Goal: Check status: Check status

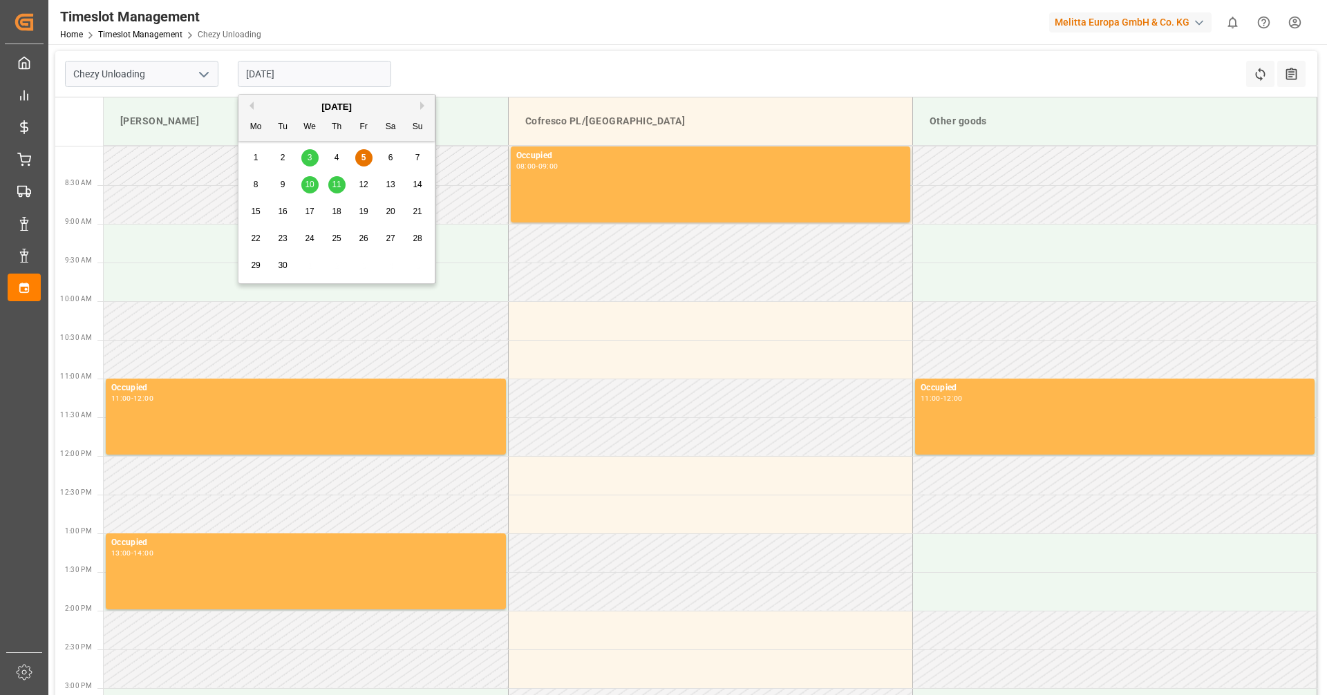
click at [313, 69] on input "[DATE]" at bounding box center [314, 74] width 153 height 26
click at [283, 181] on span "9" at bounding box center [283, 185] width 5 height 10
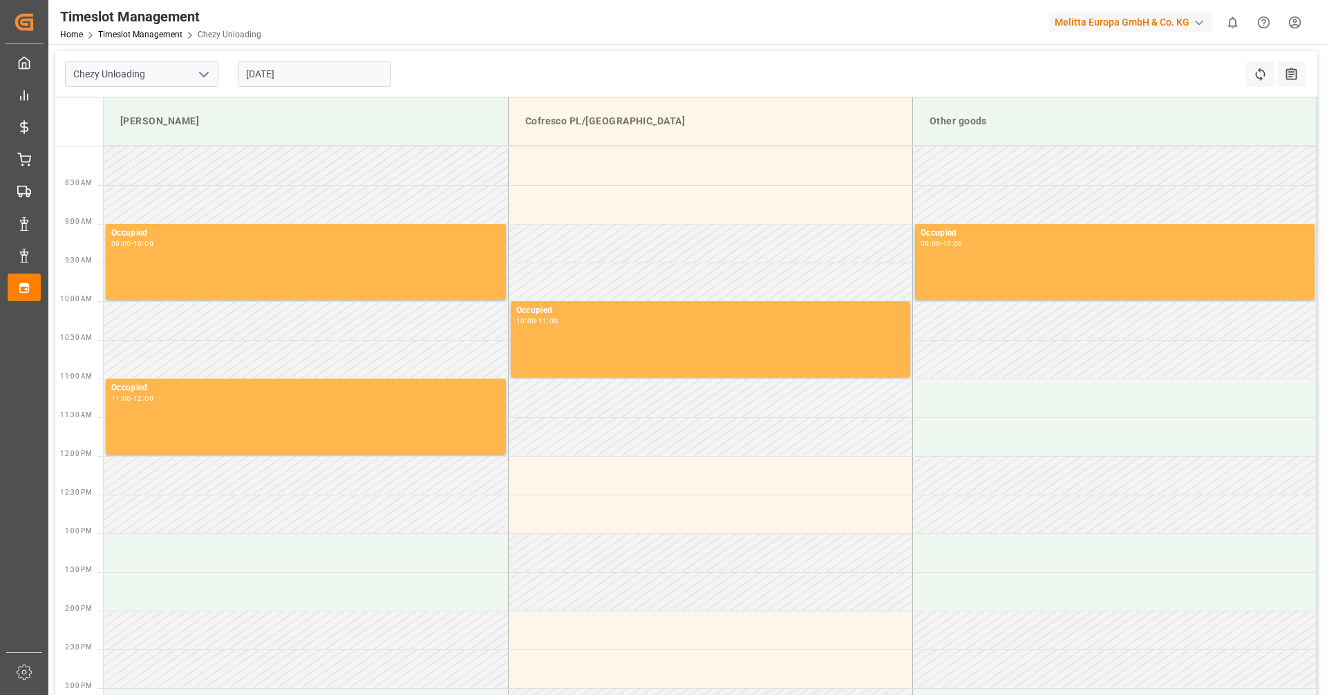
click at [314, 76] on input "[DATE]" at bounding box center [314, 74] width 153 height 26
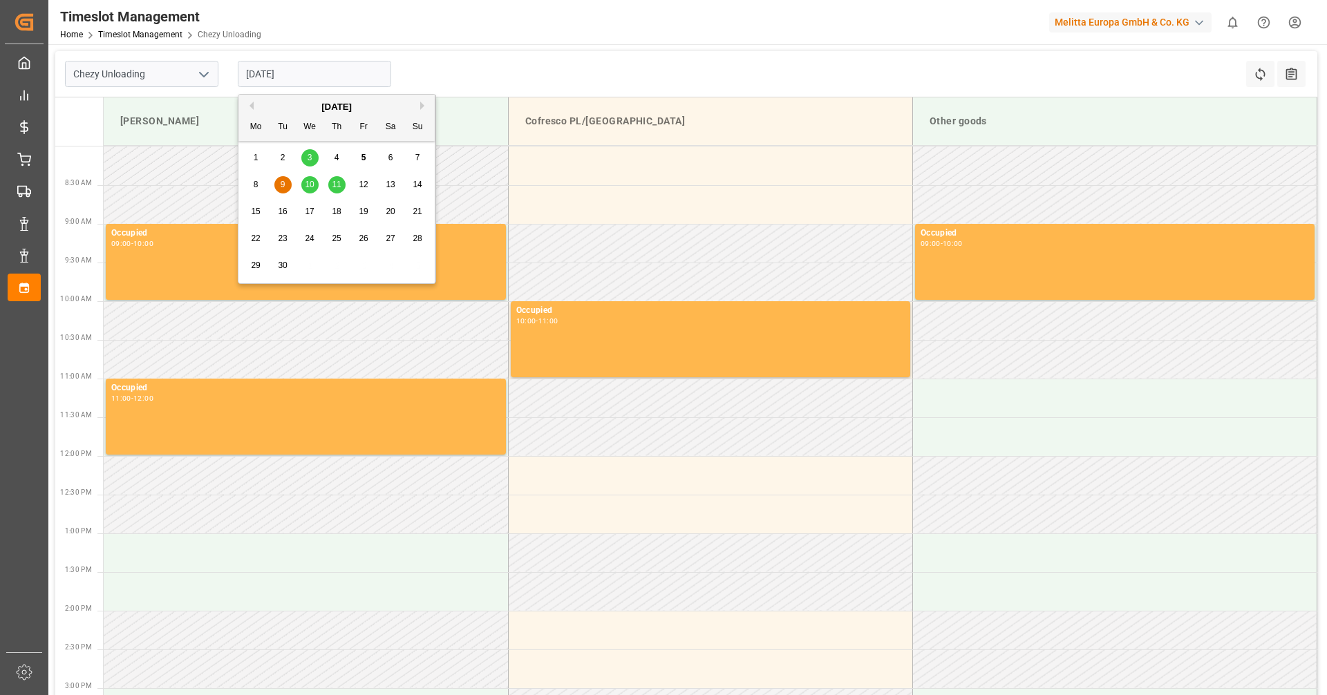
click at [315, 184] on div "10" at bounding box center [309, 185] width 17 height 17
type input "[DATE]"
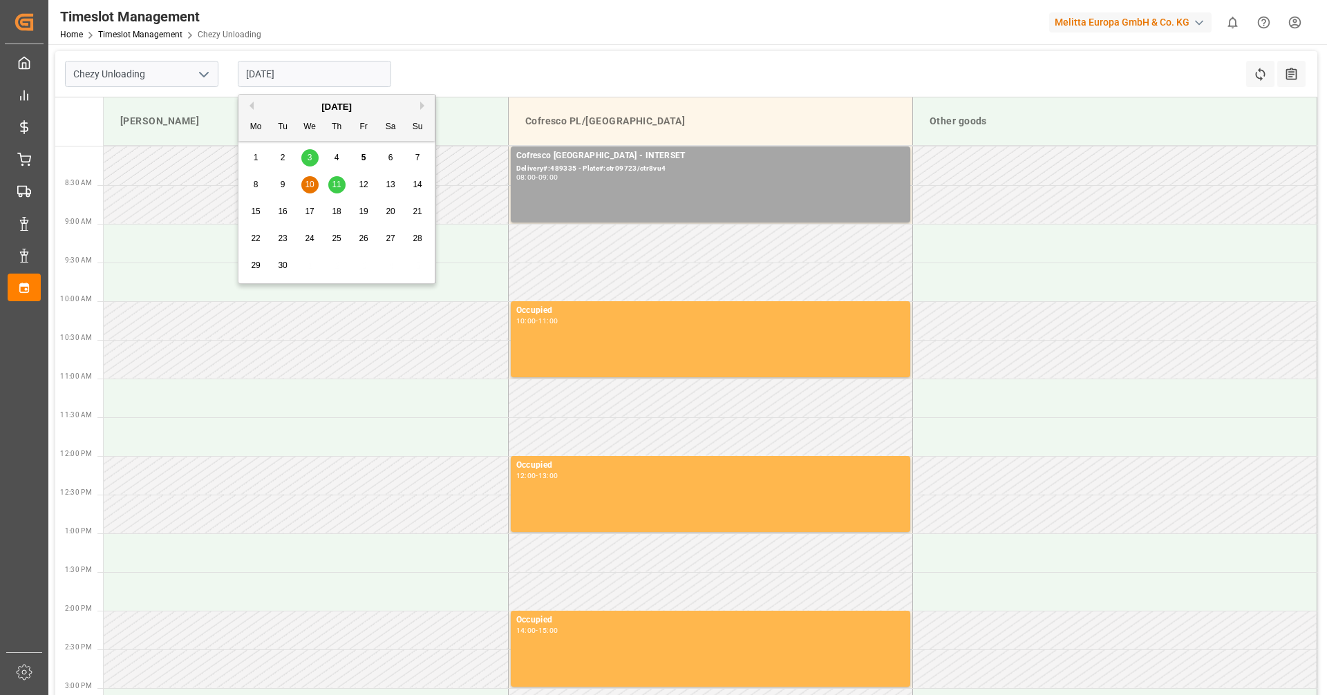
click at [319, 81] on input "[DATE]" at bounding box center [314, 74] width 153 height 26
click at [314, 186] on span "10" at bounding box center [309, 185] width 9 height 10
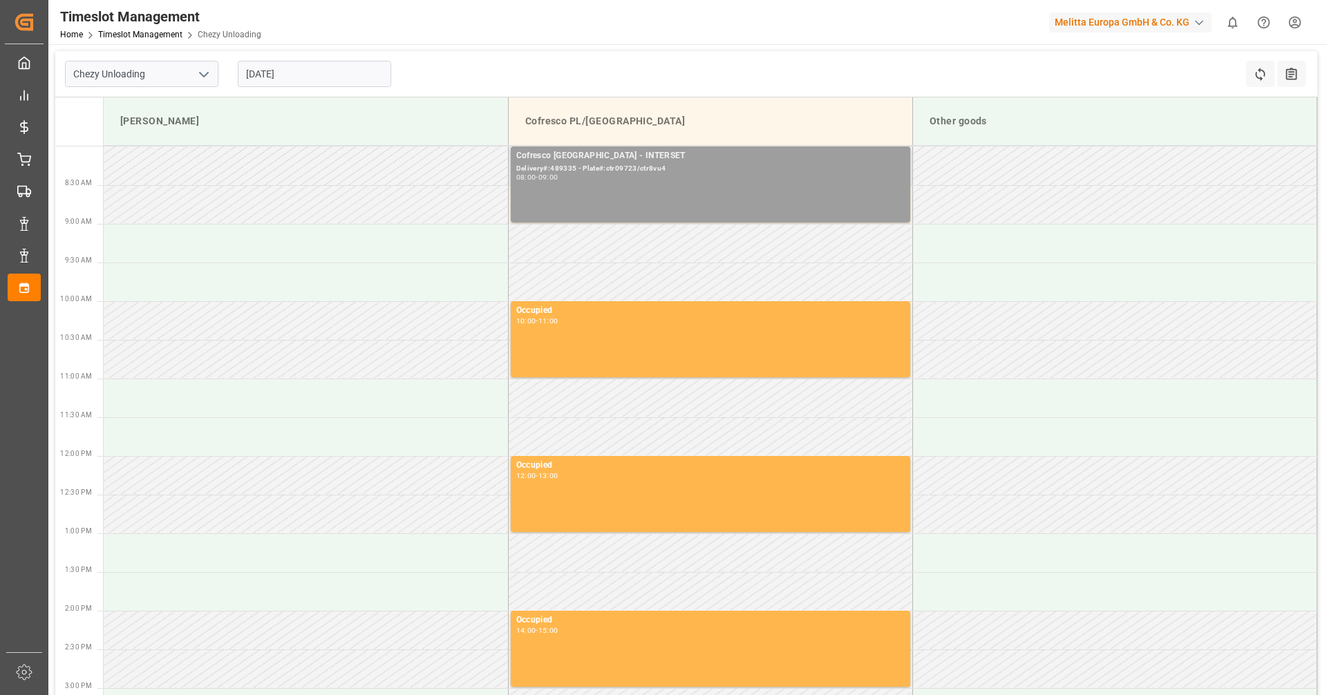
click at [625, 170] on div "Delivery#:489335 - Plate#:ctr09723/ctr8vu4" at bounding box center [710, 169] width 388 height 12
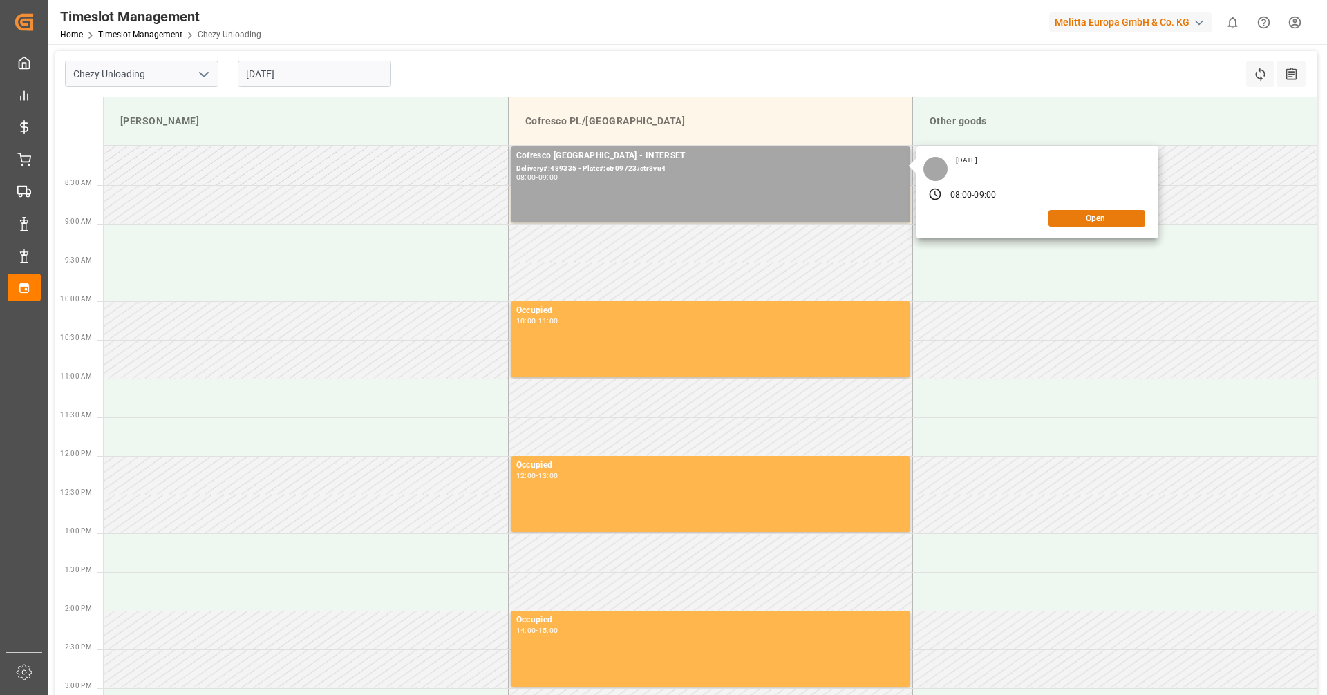
click at [1084, 222] on button "Open" at bounding box center [1096, 218] width 97 height 17
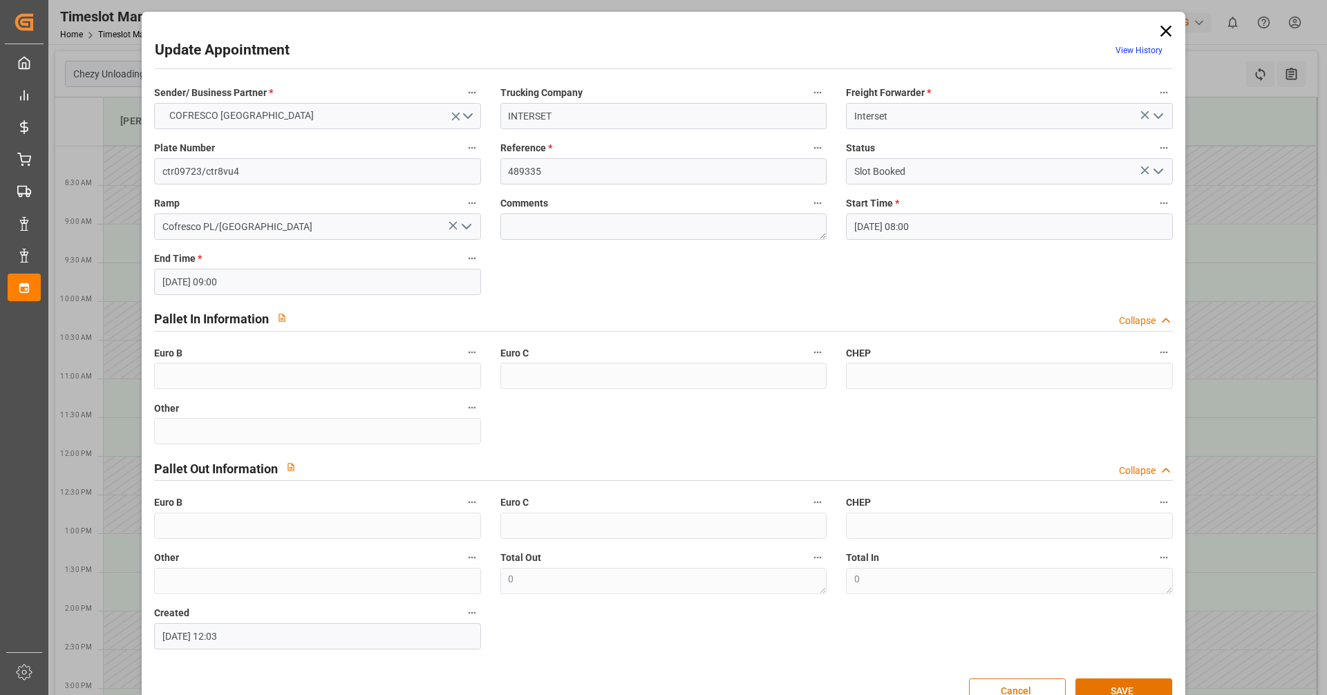
type input "[DATE] 08:00"
type input "[DATE] 09:00"
type input "[DATE] 12:03"
drag, startPoint x: 594, startPoint y: 176, endPoint x: 506, endPoint y: 171, distance: 87.9
click at [506, 171] on input "489335" at bounding box center [663, 171] width 326 height 26
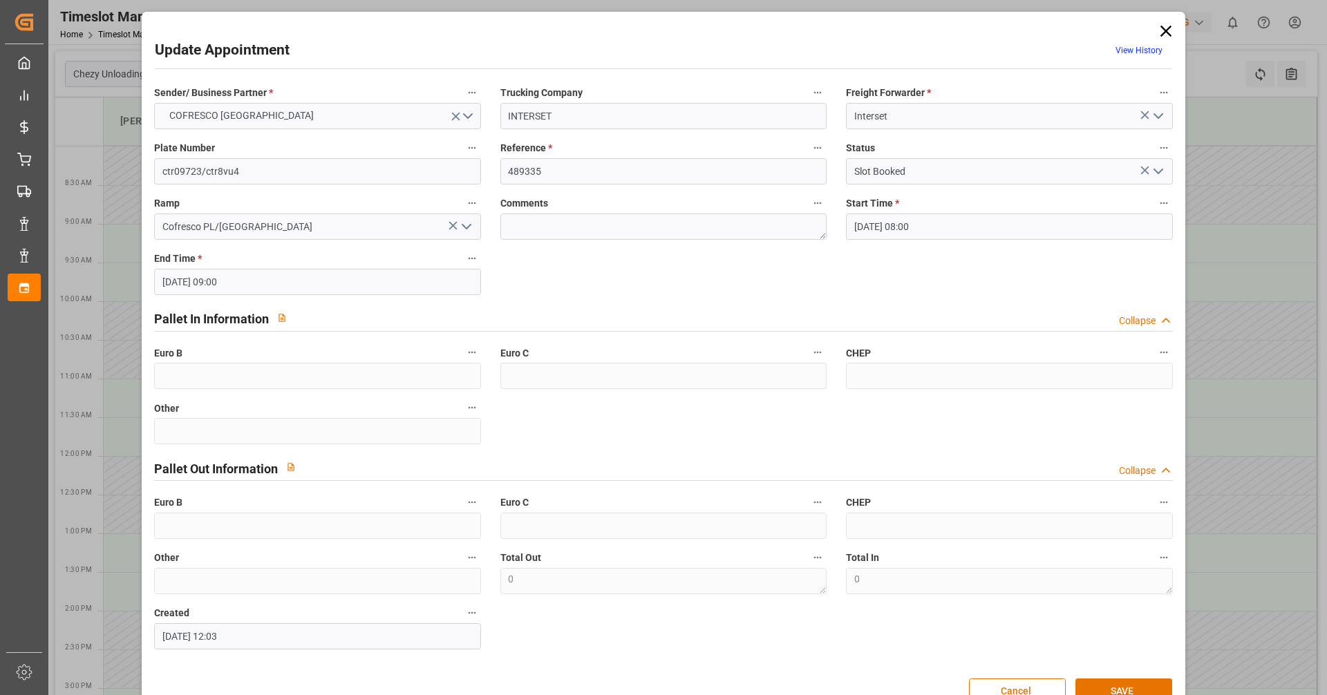
click at [1164, 23] on icon at bounding box center [1165, 30] width 19 height 19
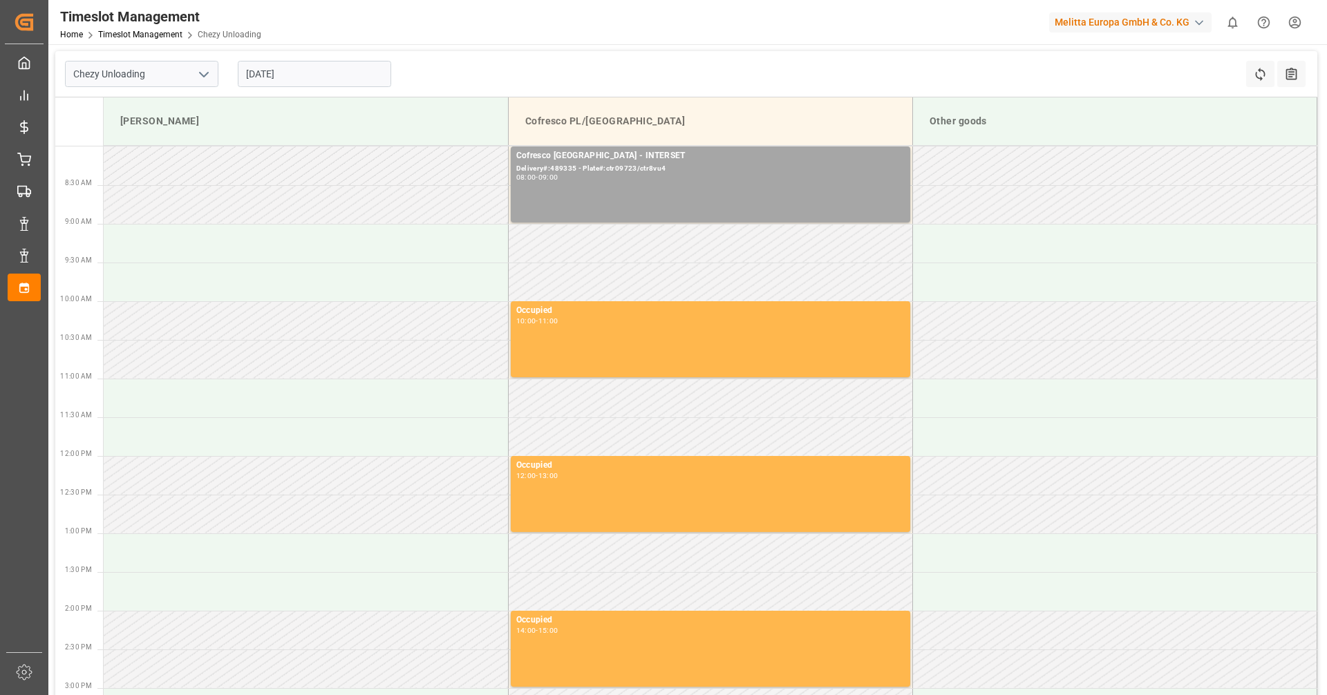
click at [332, 68] on input "[DATE]" at bounding box center [314, 74] width 153 height 26
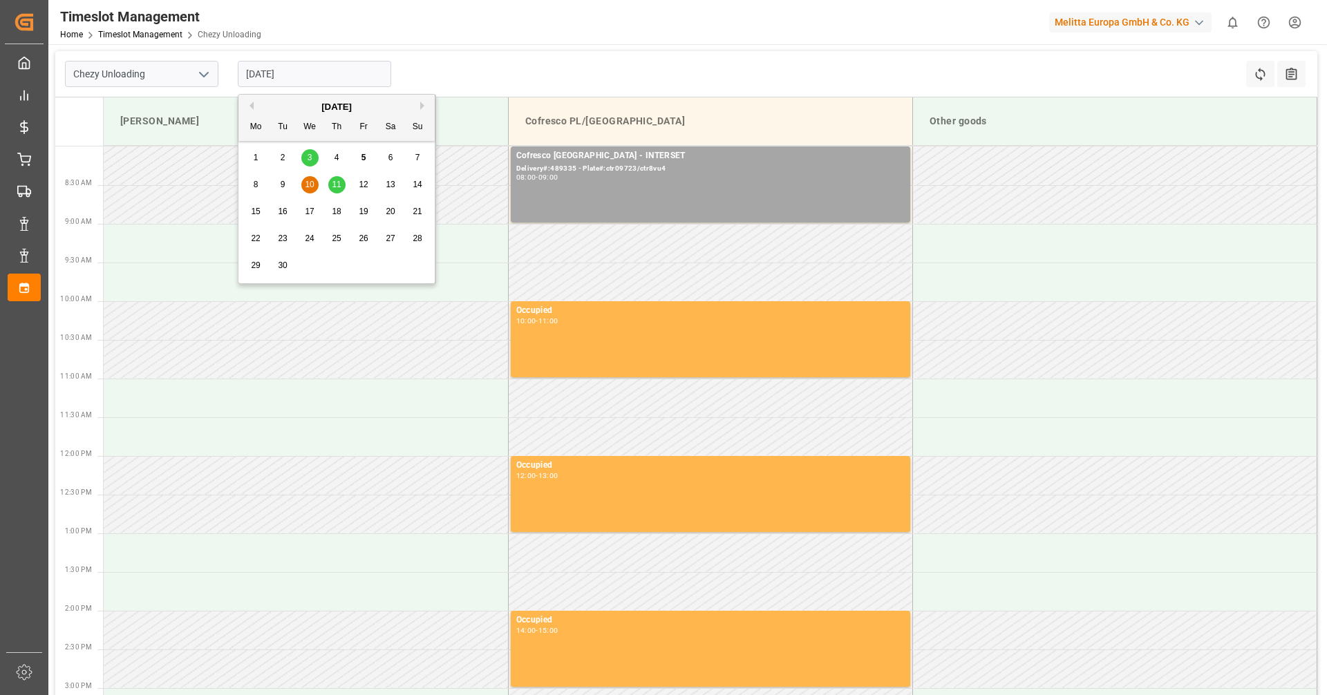
click at [338, 183] on span "11" at bounding box center [336, 185] width 9 height 10
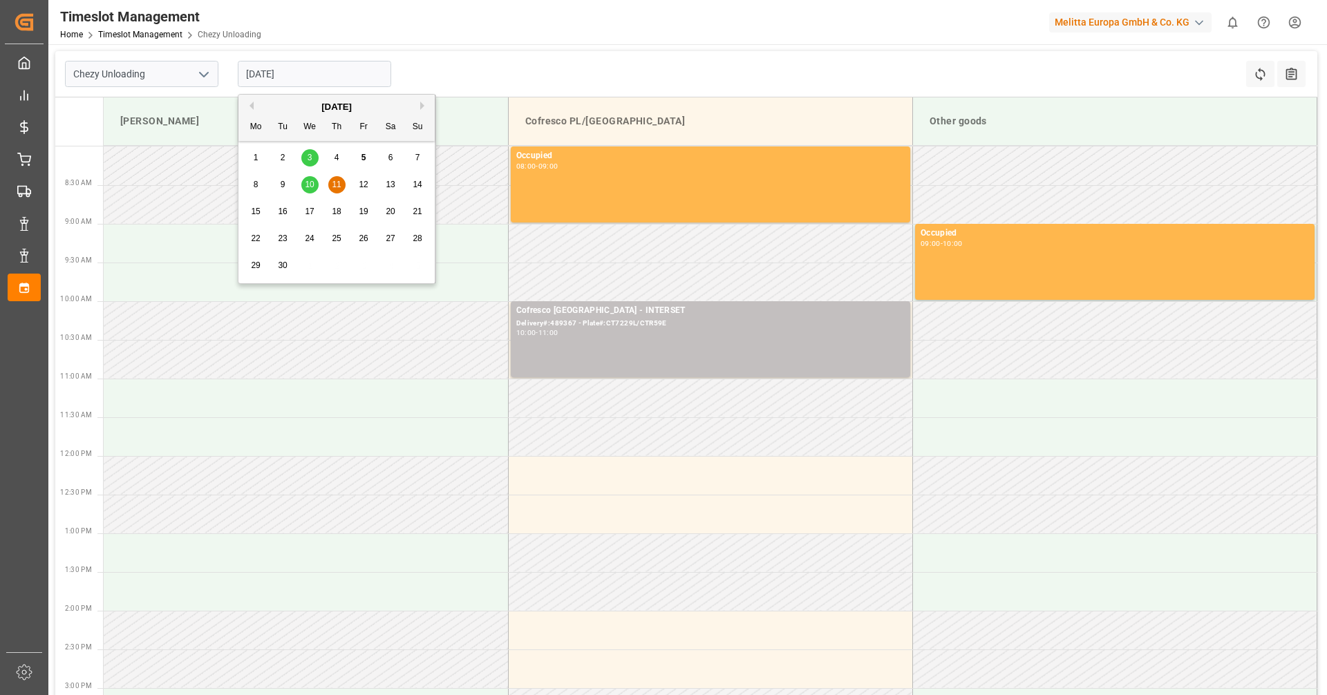
click at [296, 75] on input "[DATE]" at bounding box center [314, 74] width 153 height 26
click at [305, 185] on span "10" at bounding box center [309, 185] width 9 height 10
type input "[DATE]"
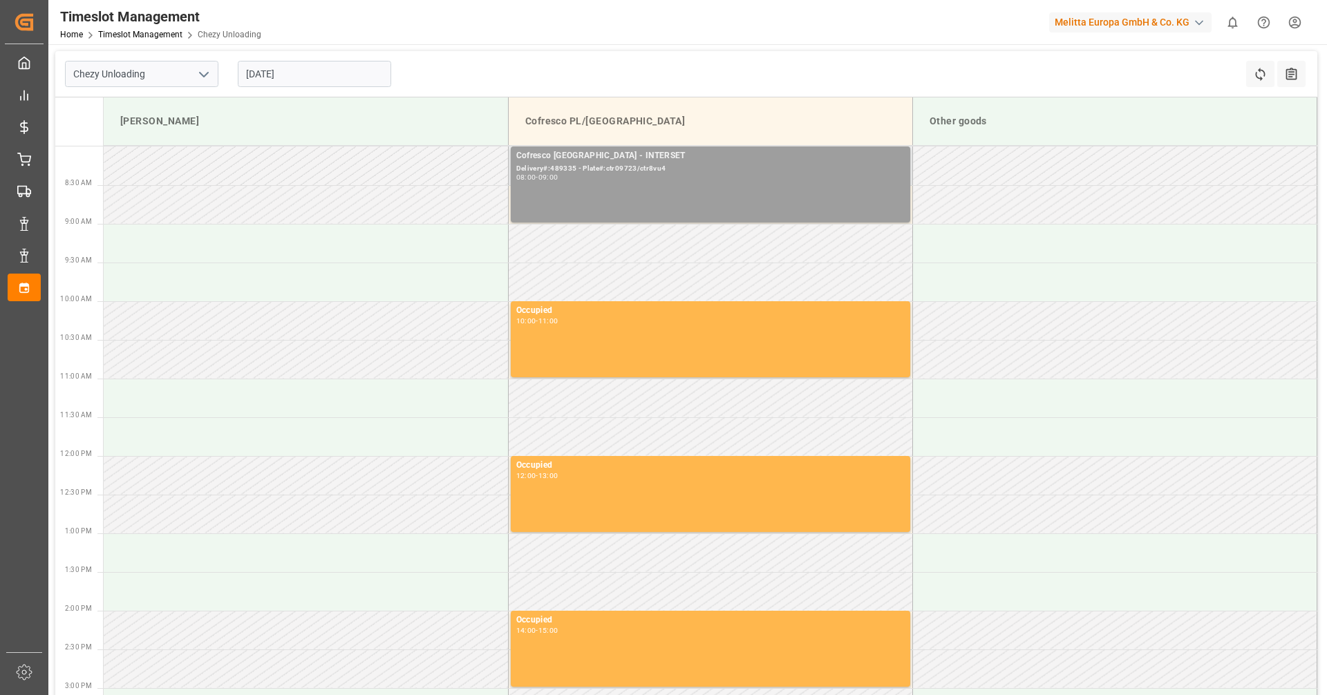
click at [616, 198] on div "Cofresco [GEOGRAPHIC_DATA] - INTERSET Delivery#:489335 - Plate#:ctr09723/ctr8vu…" at bounding box center [710, 184] width 388 height 70
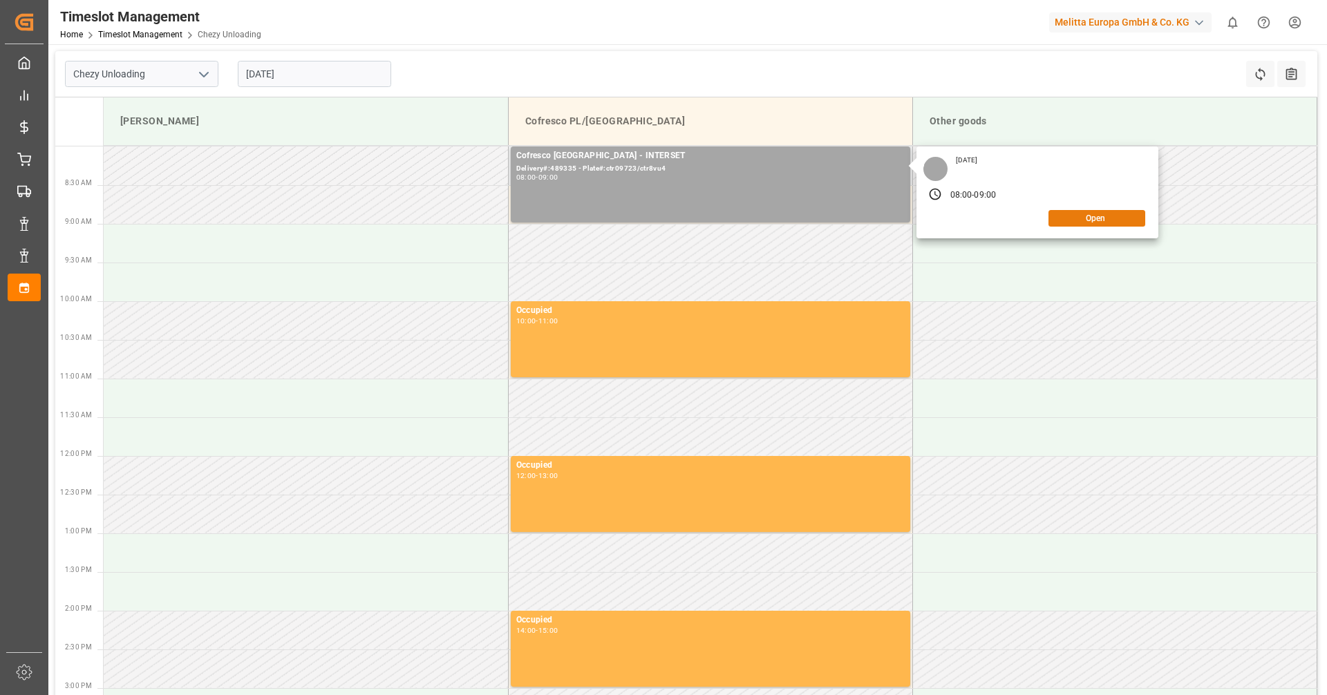
click at [1115, 219] on button "Open" at bounding box center [1096, 218] width 97 height 17
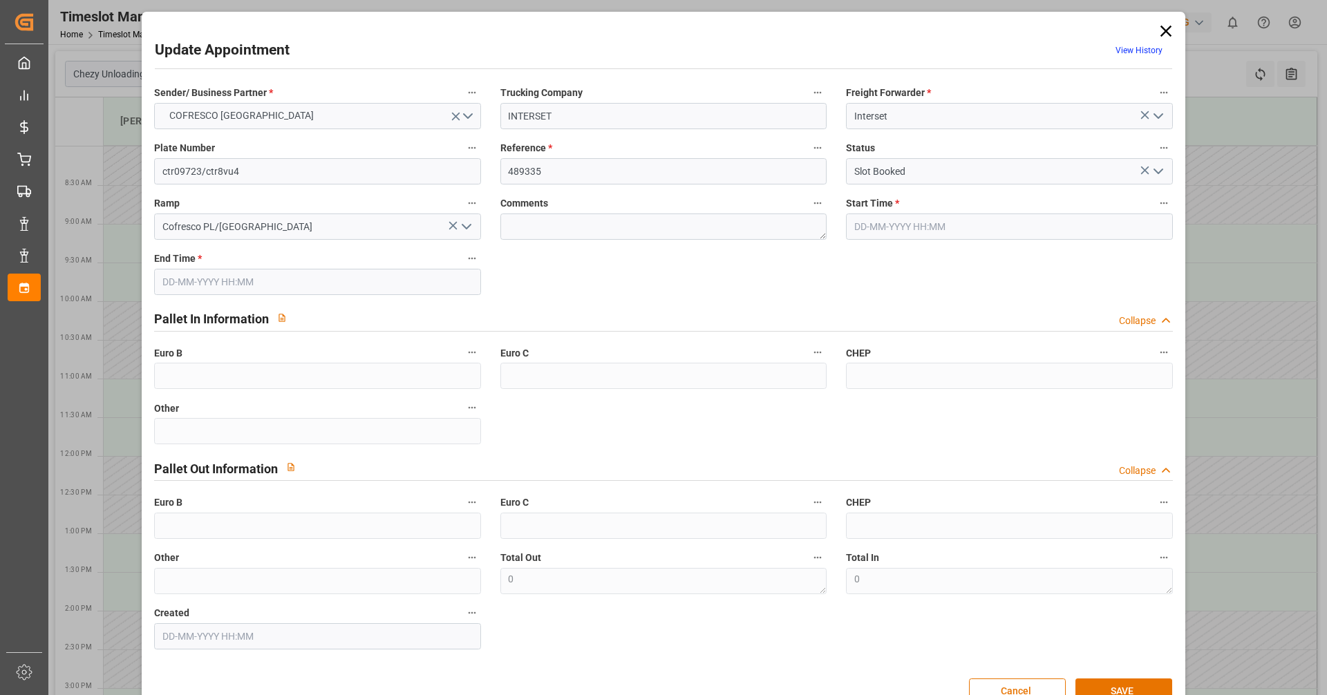
type input "[DATE] 08:00"
type input "[DATE] 09:00"
type input "[DATE] 12:03"
click at [1156, 24] on icon at bounding box center [1165, 30] width 19 height 19
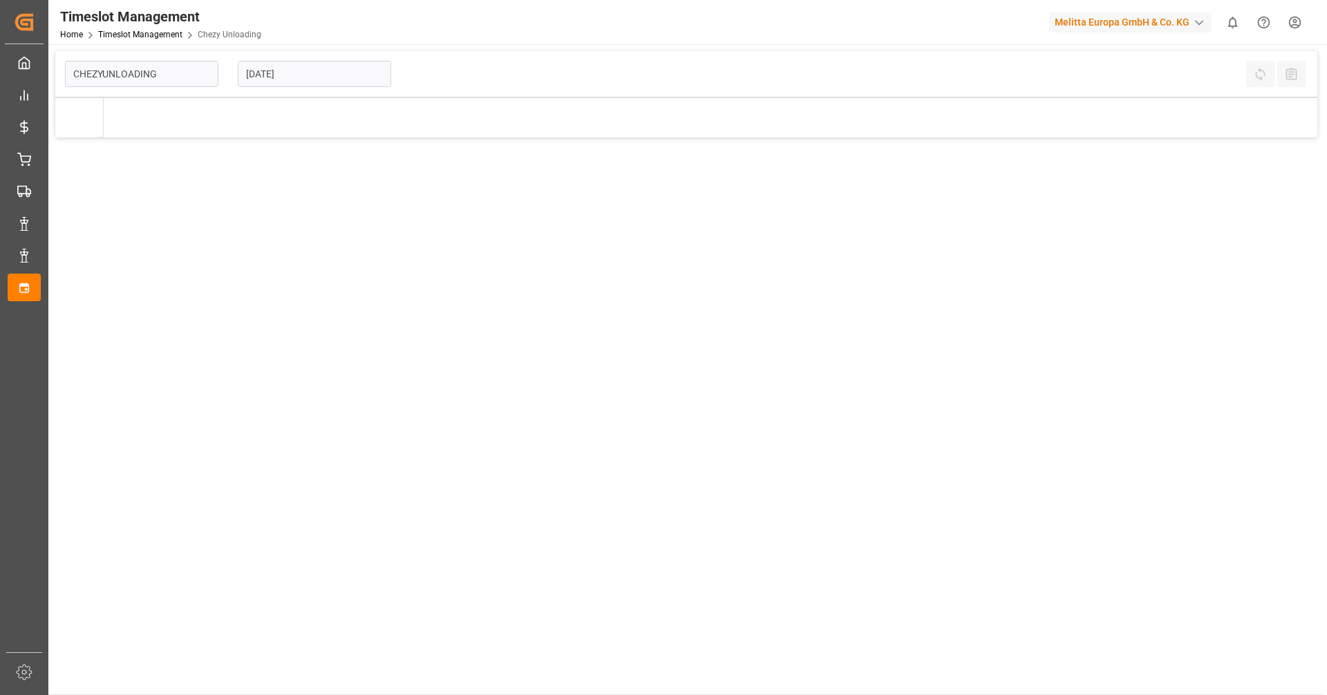
type input "Chezy Unloading"
